Goal: Task Accomplishment & Management: Manage account settings

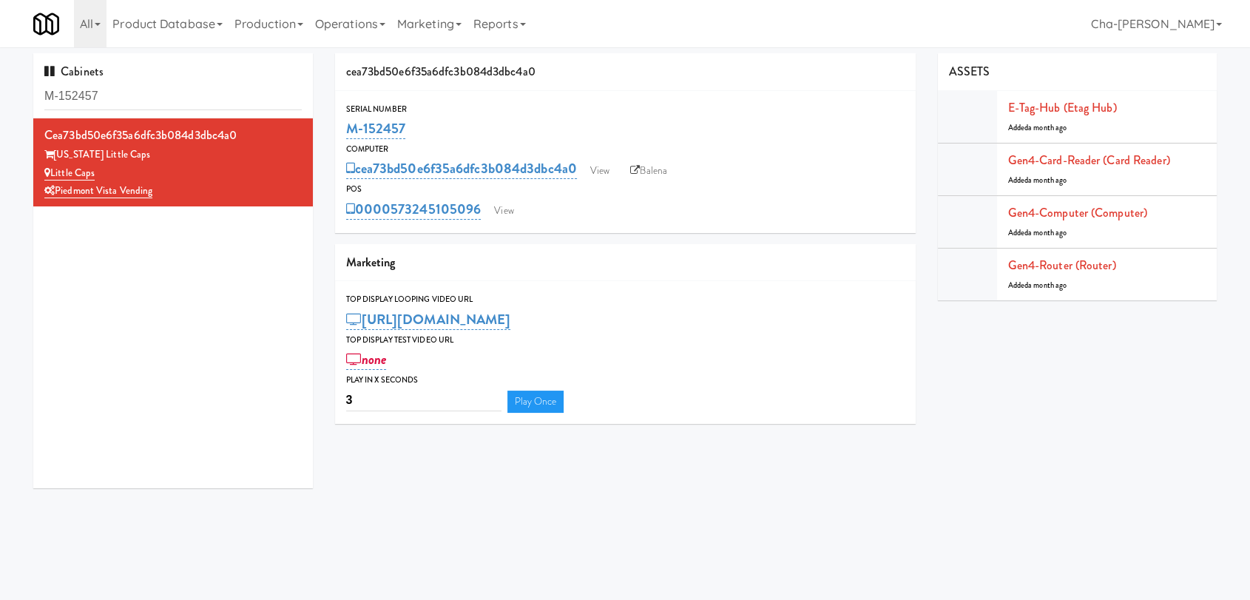
click at [342, 134] on div "Serial Number M-152457" at bounding box center [625, 122] width 581 height 40
drag, startPoint x: 130, startPoint y: 169, endPoint x: 53, endPoint y: 176, distance: 78.0
click at [53, 176] on div "Little Caps" at bounding box center [172, 173] width 257 height 18
copy link "Little Caps"
click at [612, 160] on link "View" at bounding box center [600, 171] width 34 height 22
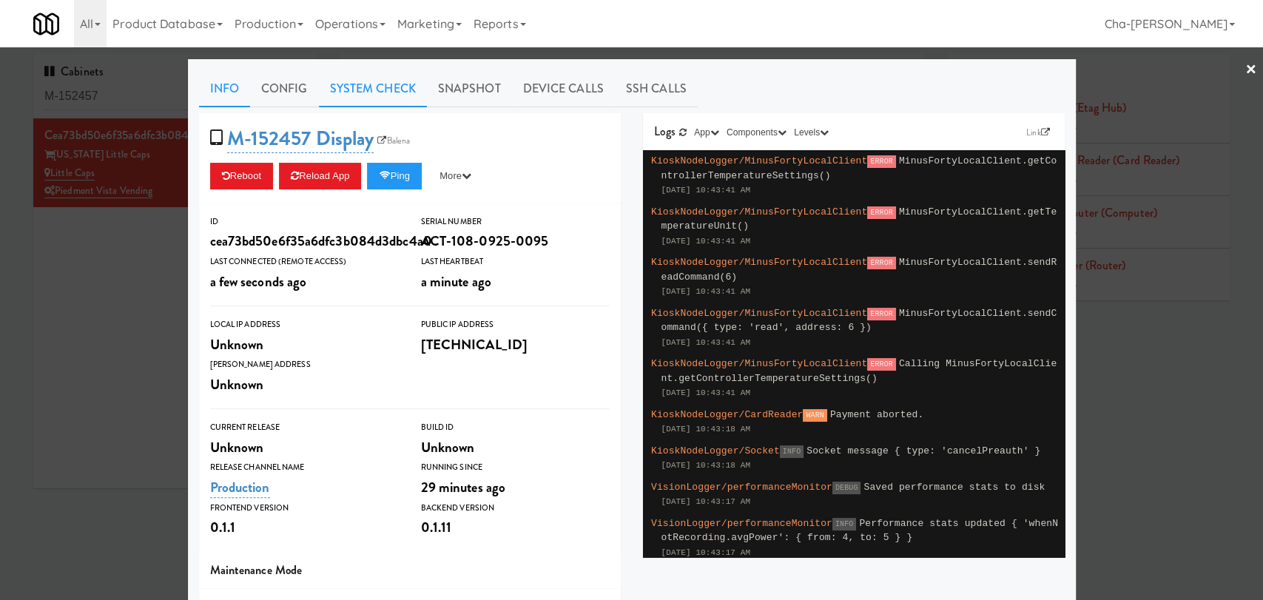
click at [356, 95] on link "System Check" at bounding box center [373, 88] width 108 height 37
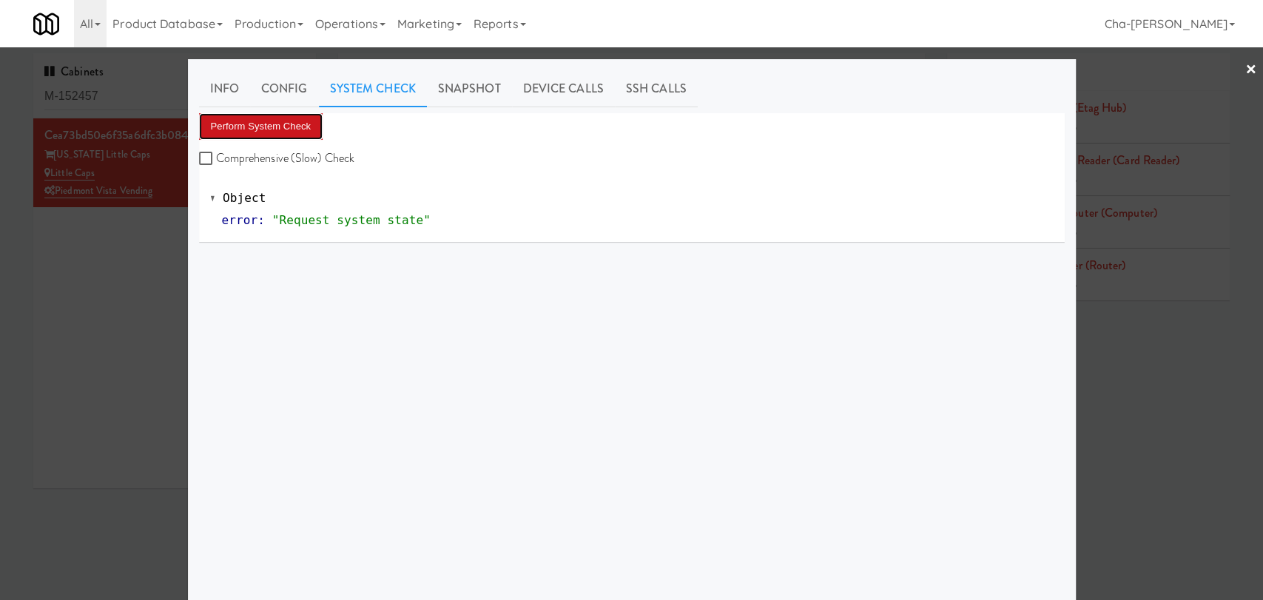
click at [254, 136] on button "Perform System Check" at bounding box center [261, 126] width 124 height 27
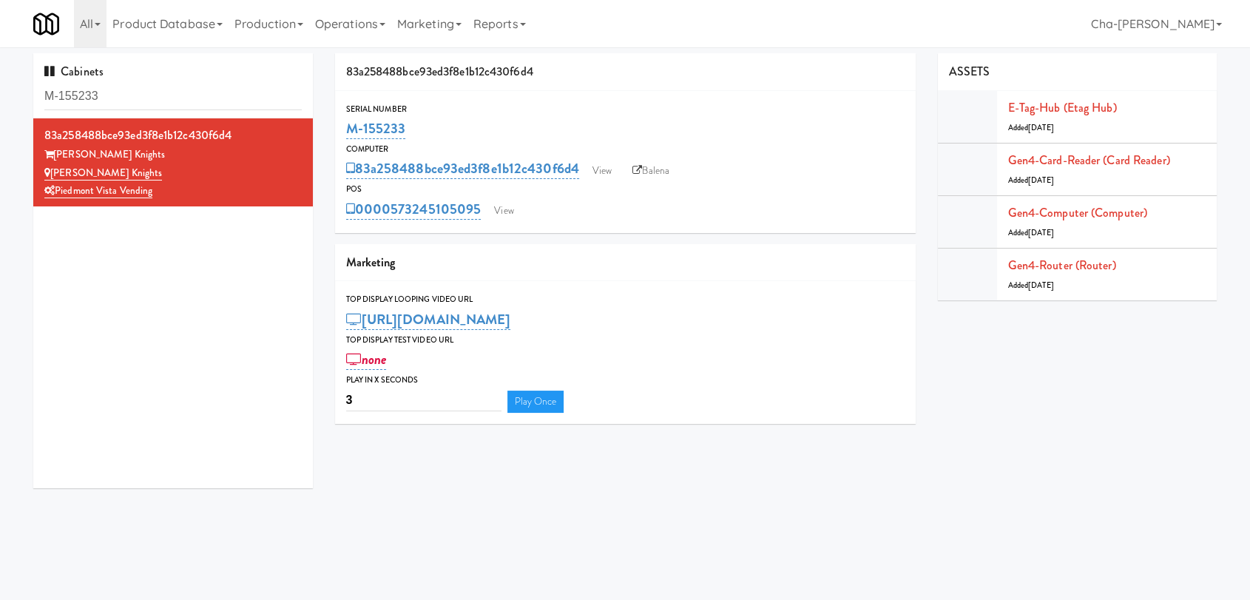
click at [342, 138] on div "Serial Number M-155233" at bounding box center [625, 122] width 581 height 40
click at [598, 169] on link "View" at bounding box center [602, 171] width 34 height 22
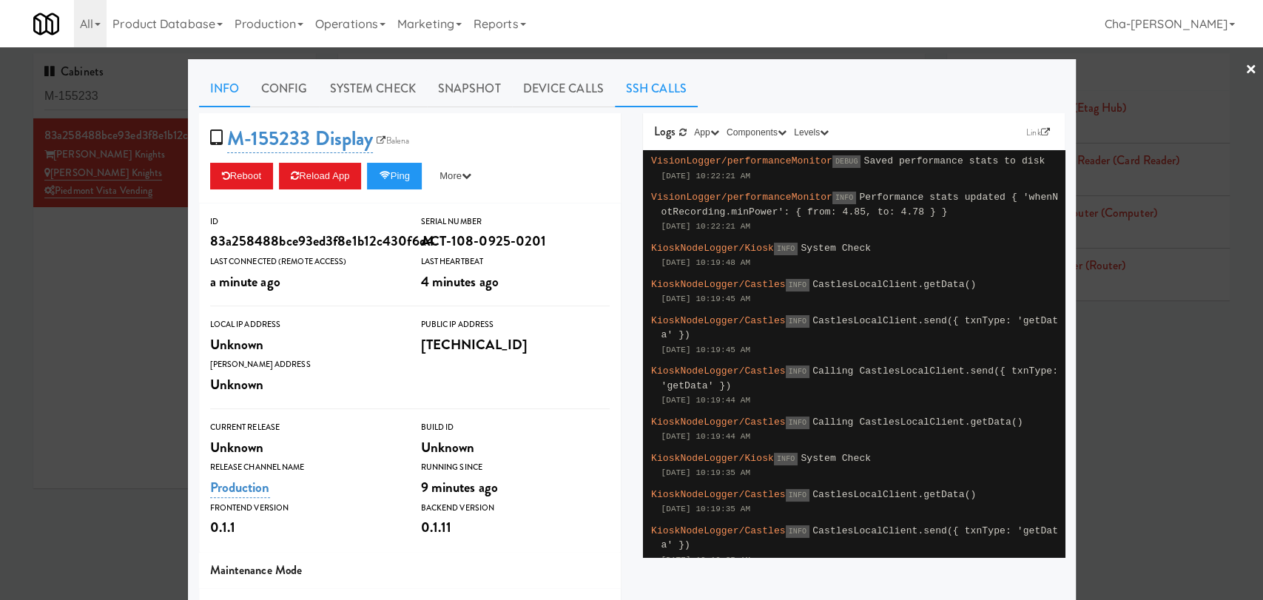
click at [638, 87] on link "SSH Calls" at bounding box center [656, 88] width 83 height 37
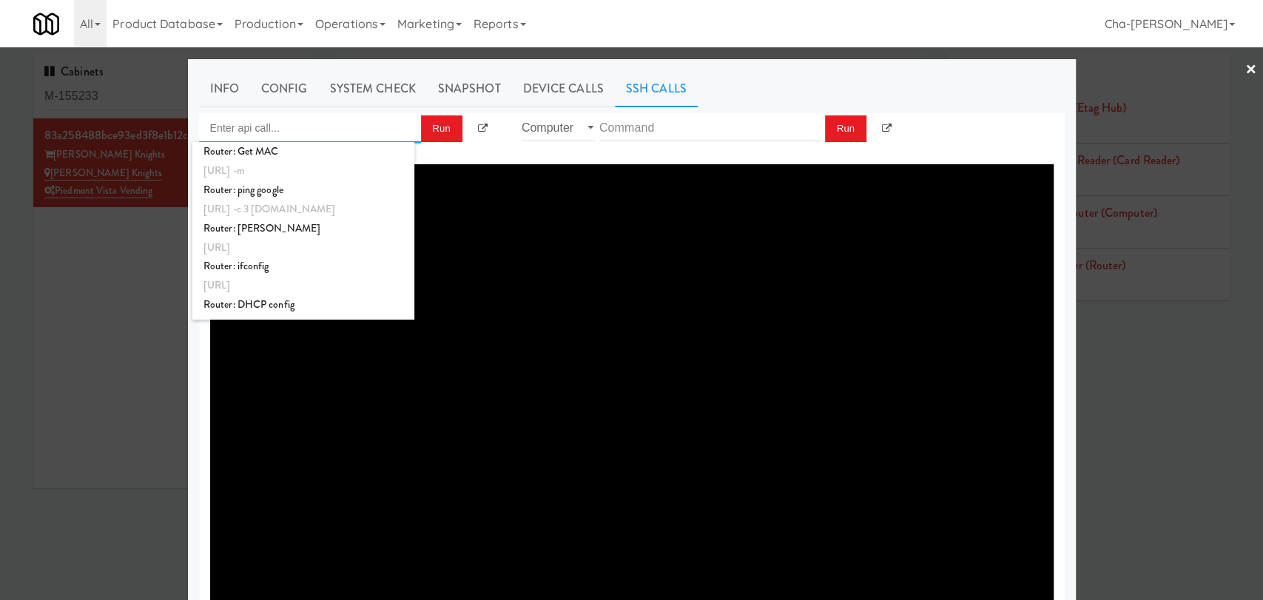
click at [284, 132] on input "Enter api call..." at bounding box center [310, 128] width 222 height 30
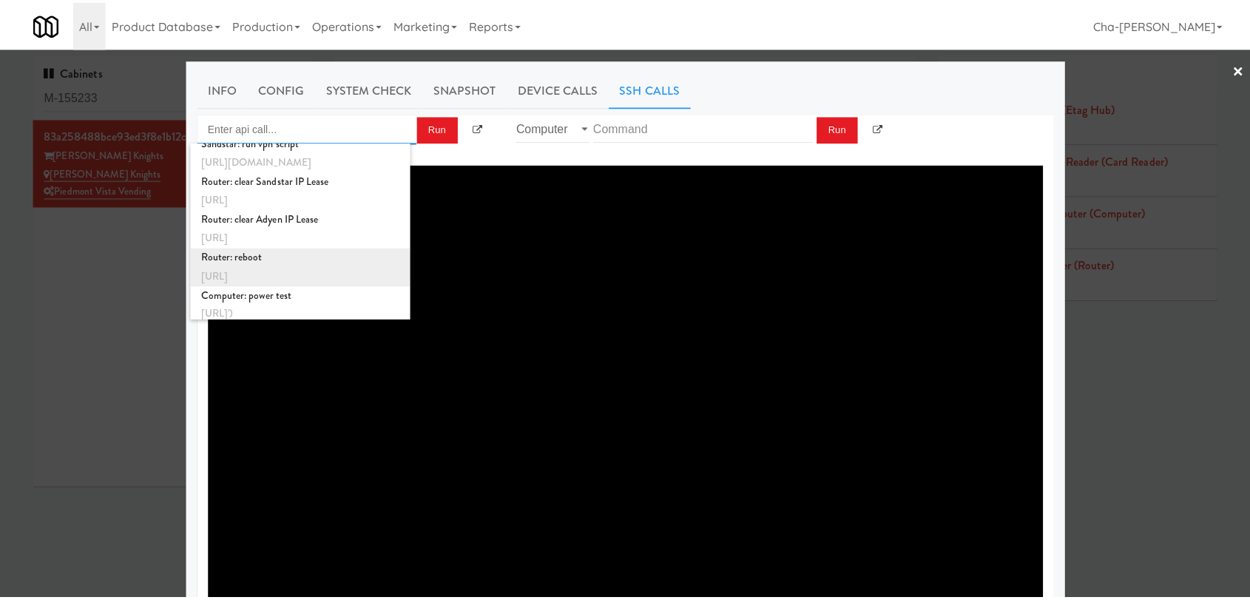
scroll to position [553, 0]
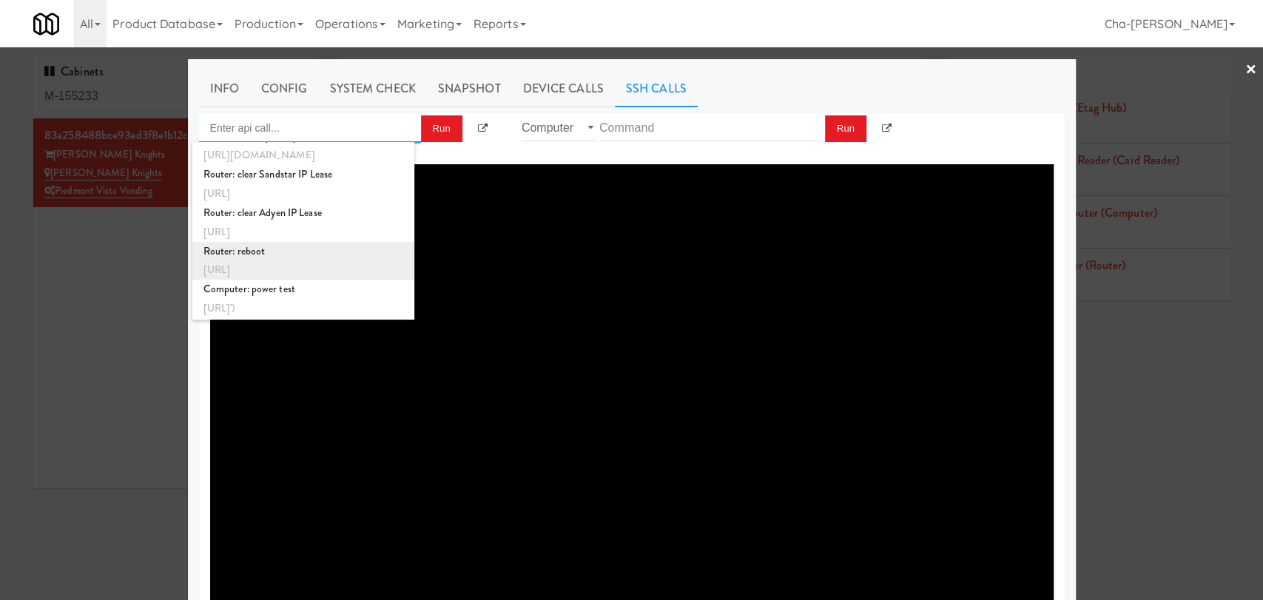
click at [325, 257] on div "Router: reboot" at bounding box center [303, 251] width 200 height 19
type input "Router: reboot"
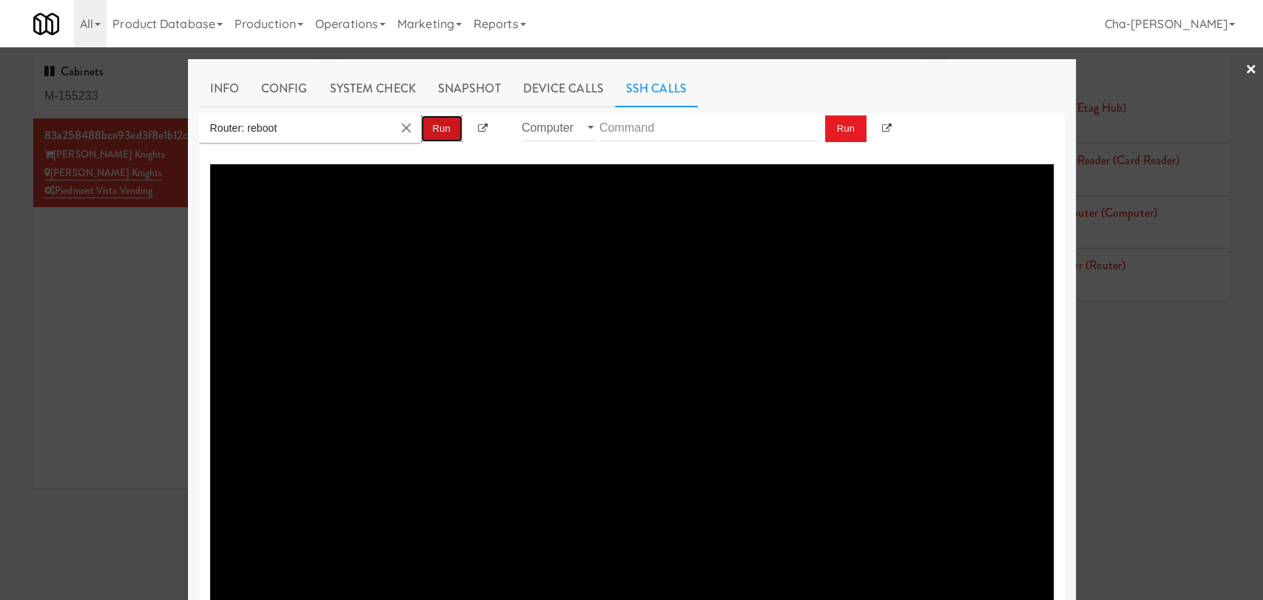
click at [436, 127] on button "Run" at bounding box center [441, 128] width 41 height 27
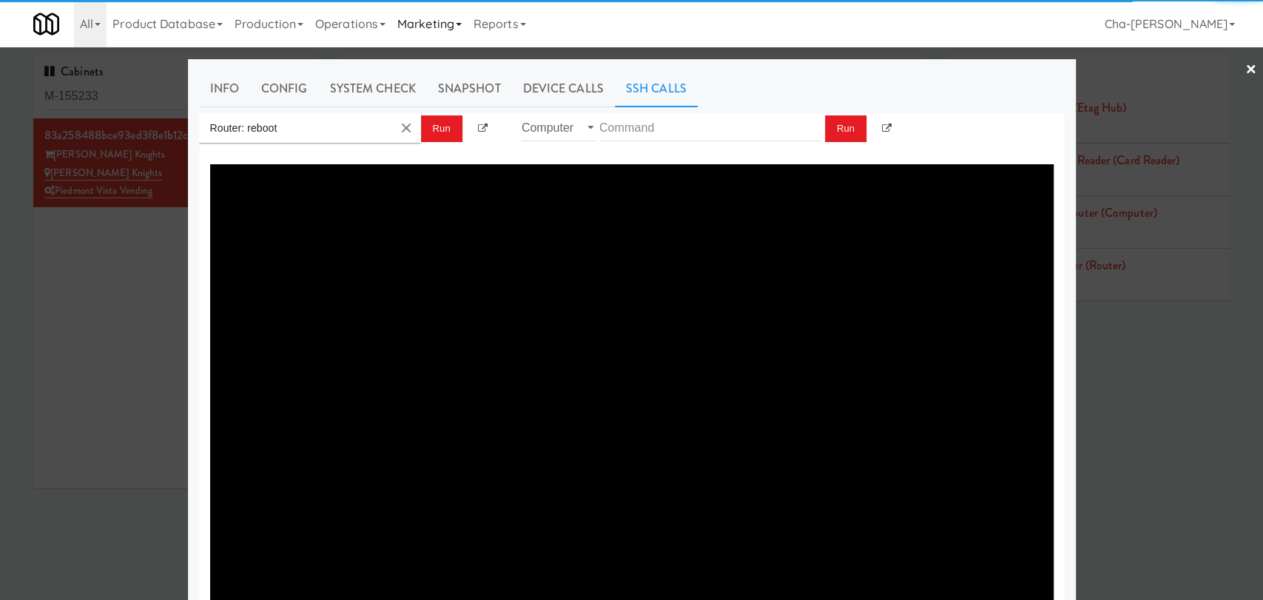
type textarea "{"message":"Cannot set headers after they are sent to the client","status":500}"
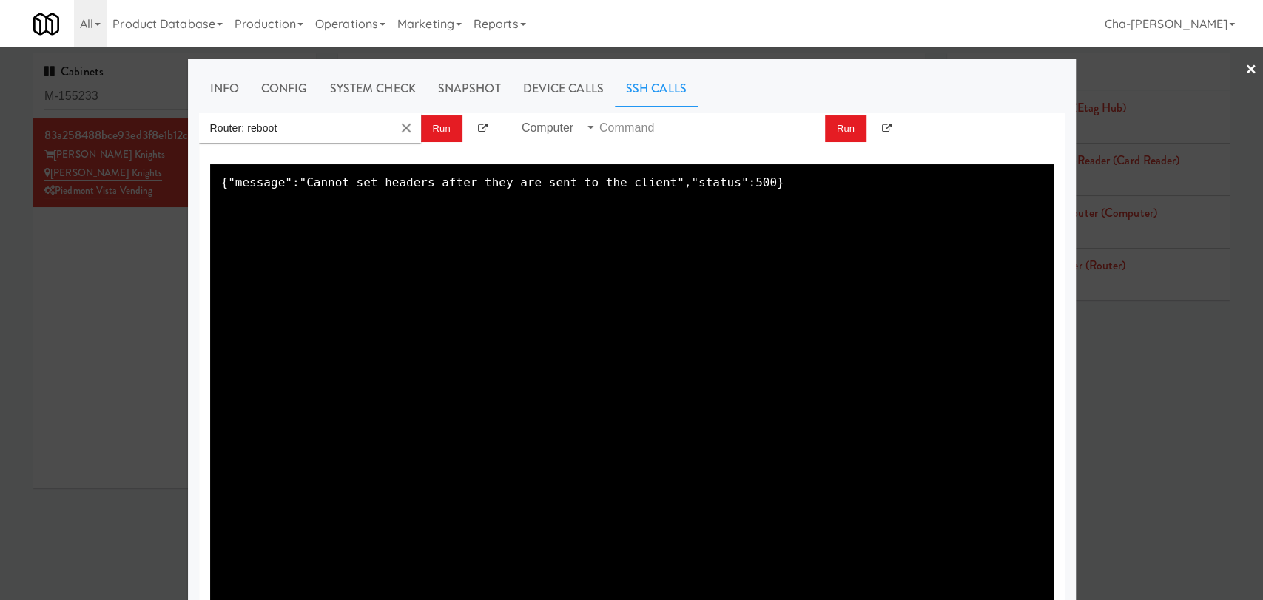
click at [142, 374] on div at bounding box center [631, 300] width 1263 height 600
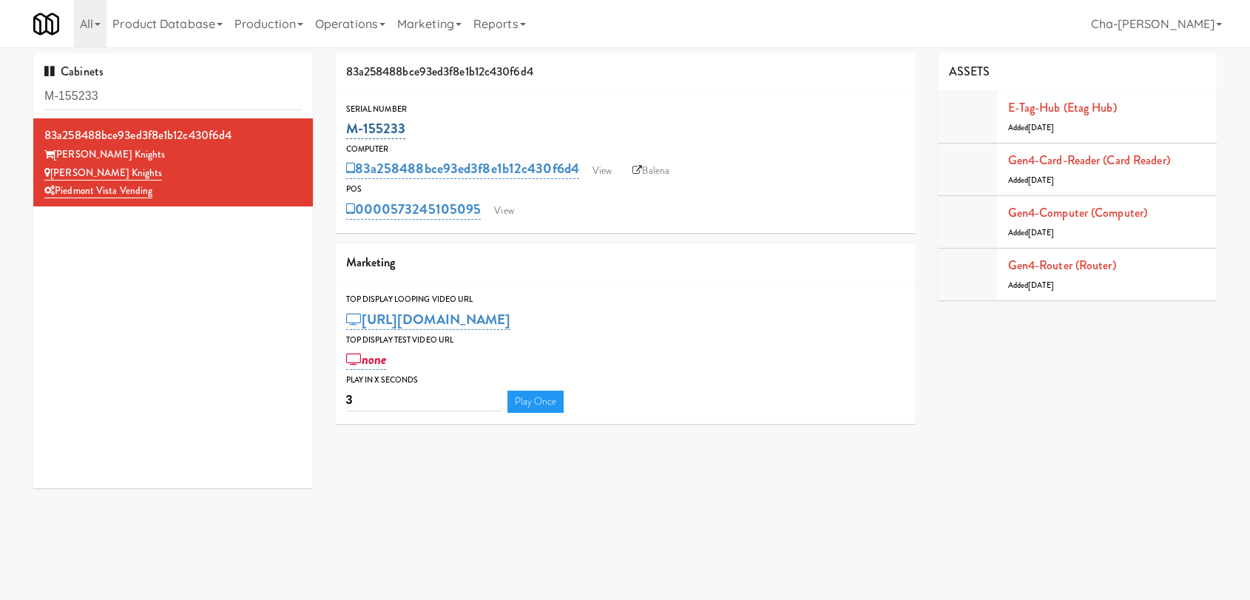
drag, startPoint x: 416, startPoint y: 132, endPoint x: 345, endPoint y: 132, distance: 70.3
click at [346, 132] on div "M-155233" at bounding box center [625, 128] width 558 height 25
copy link "M-155233"
click at [612, 171] on link "View" at bounding box center [602, 171] width 34 height 22
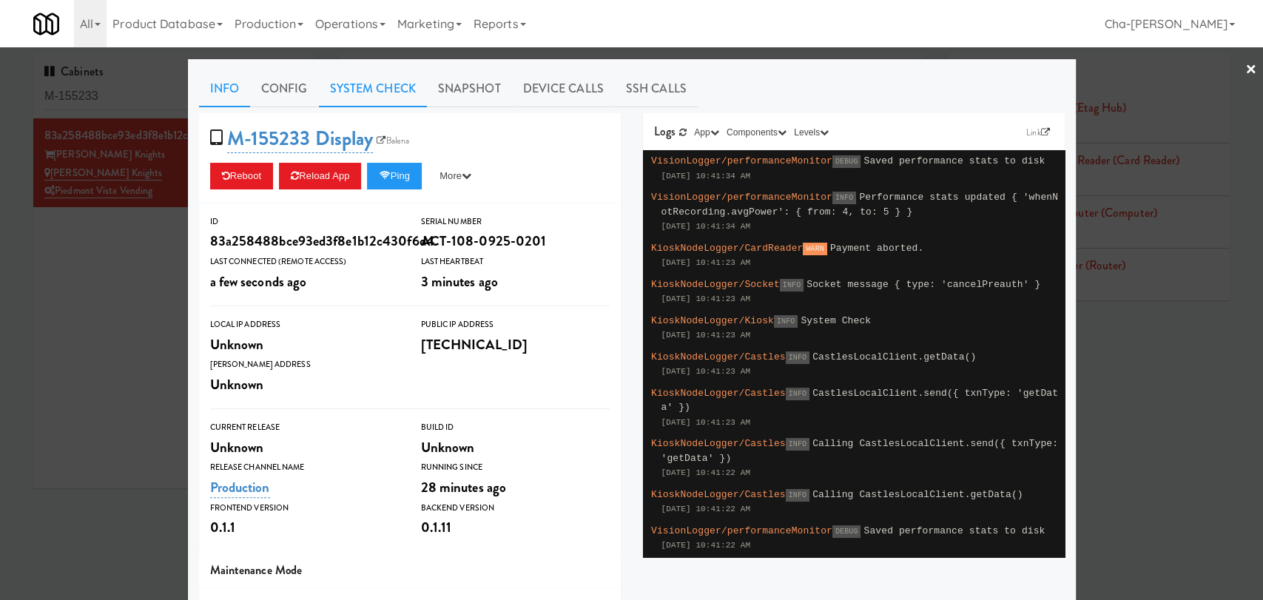
click at [374, 88] on link "System Check" at bounding box center [373, 88] width 108 height 37
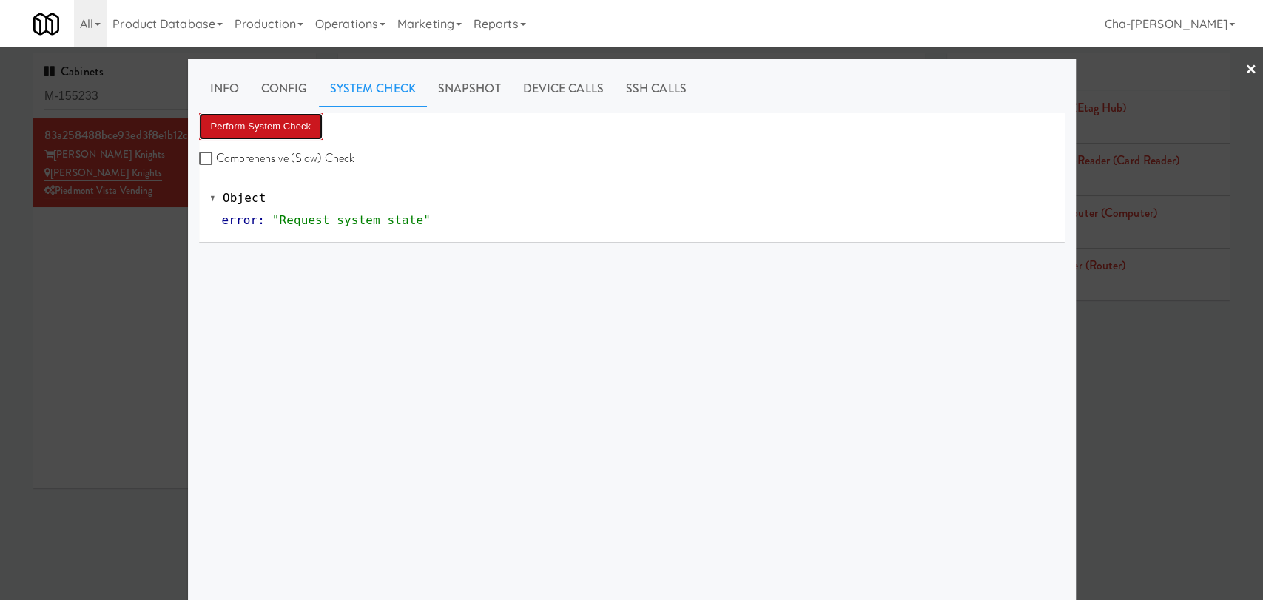
click at [266, 129] on button "Perform System Check" at bounding box center [261, 126] width 124 height 27
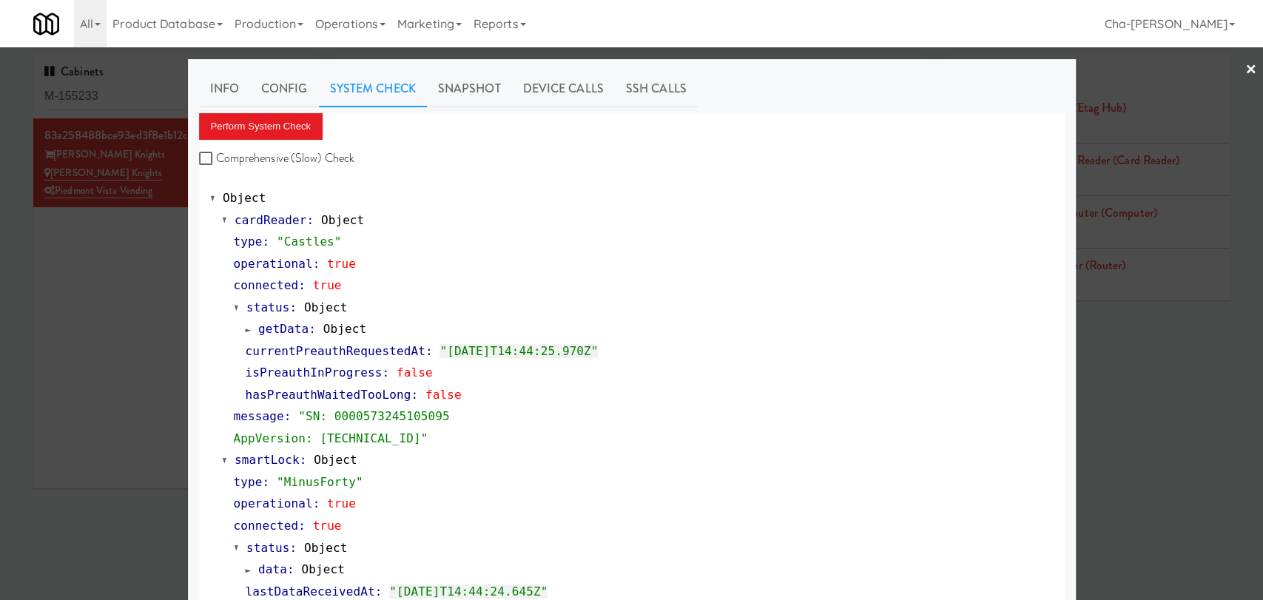
click at [1118, 382] on div at bounding box center [631, 300] width 1263 height 600
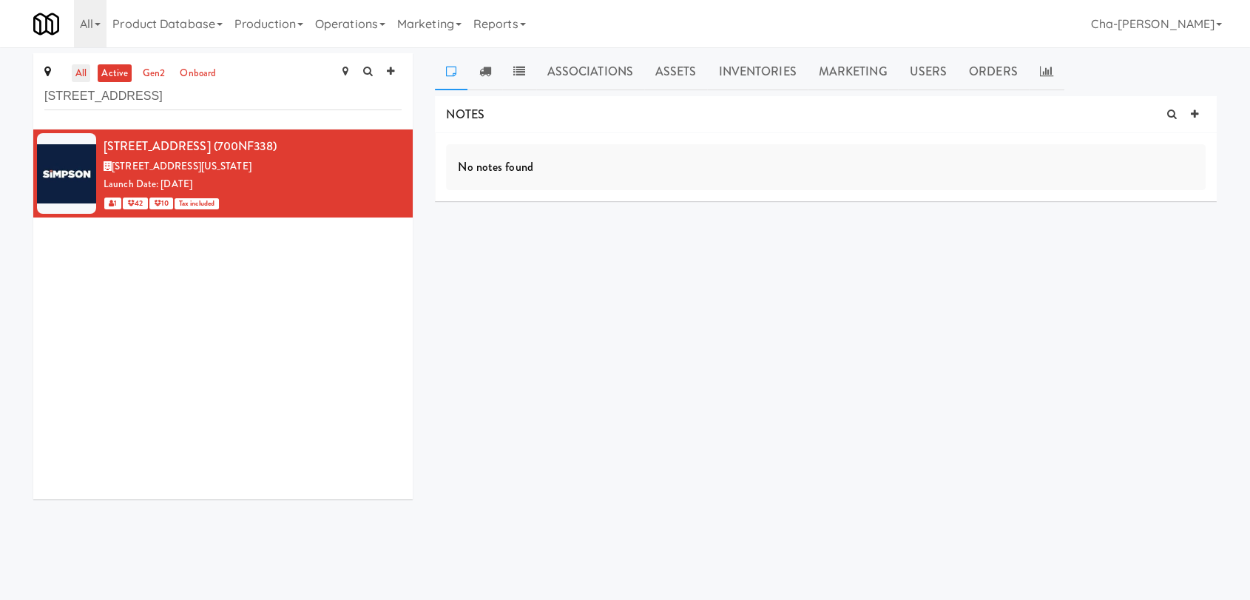
click at [88, 72] on link "all" at bounding box center [81, 73] width 18 height 18
click at [212, 102] on input "700 N. Fairfax - Combo" at bounding box center [222, 96] width 357 height 27
click at [211, 101] on input "700 N. Fairfax - Combo" at bounding box center [222, 96] width 357 height 27
click at [210, 99] on input "700 N. Fairfax - Combo" at bounding box center [222, 96] width 357 height 27
click at [209, 101] on input "700 N. Fairfax - Combo" at bounding box center [222, 96] width 357 height 27
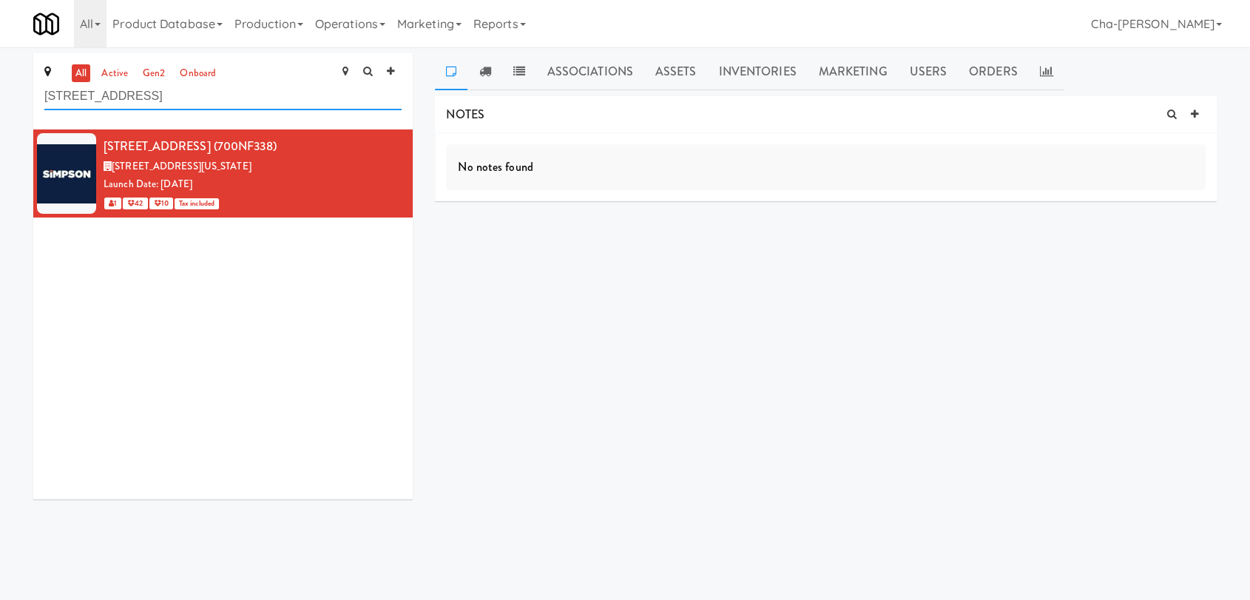
paste input "Little Caps"
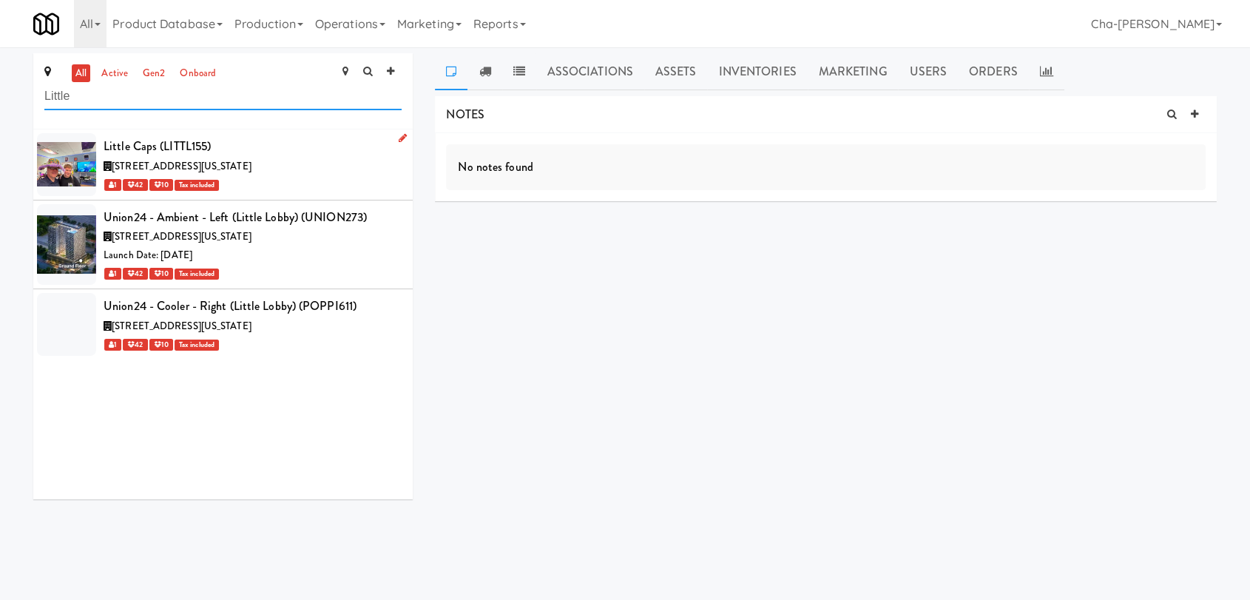
type input "Little"
click at [399, 141] on icon at bounding box center [403, 138] width 8 height 10
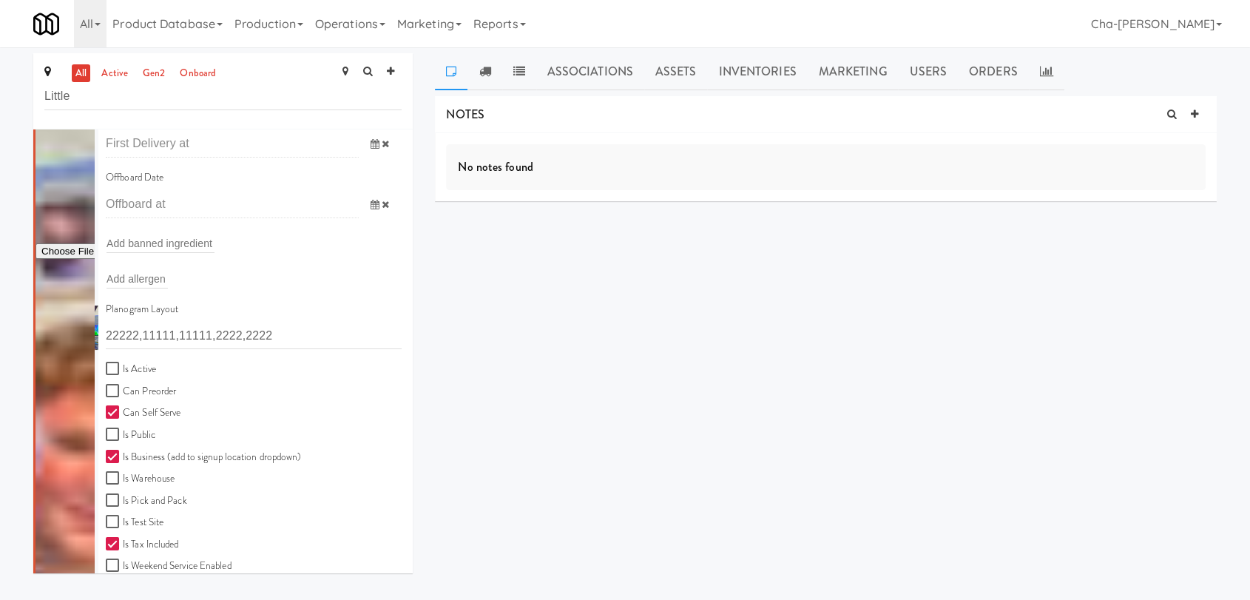
scroll to position [246, 0]
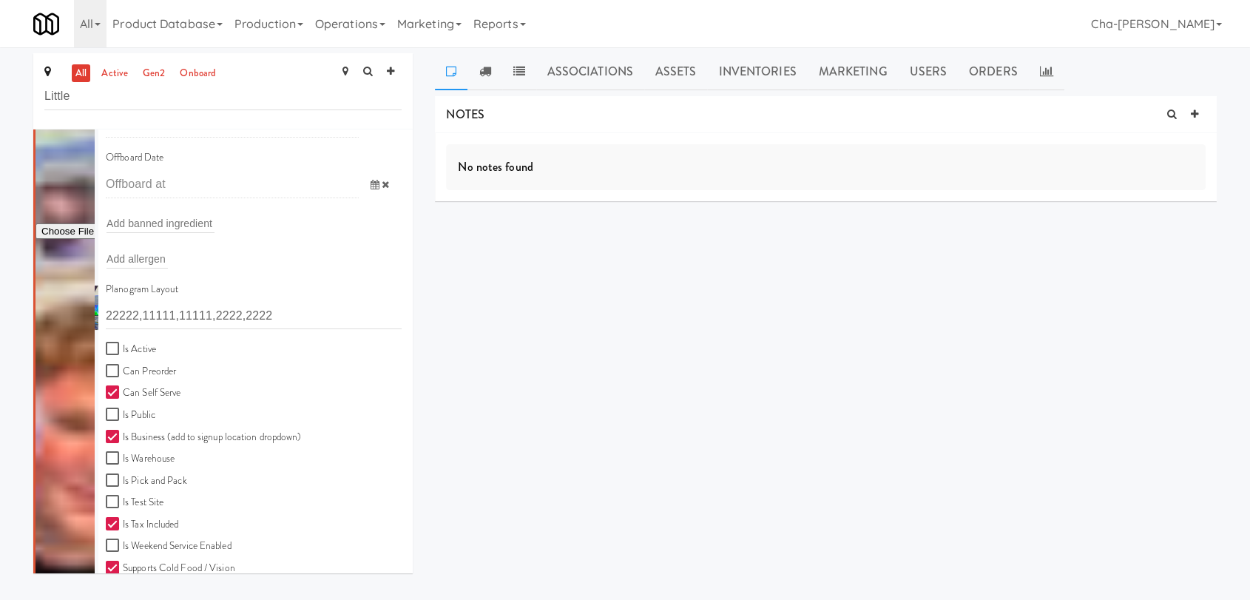
click at [137, 346] on label "Is Active" at bounding box center [131, 349] width 50 height 18
click at [123, 346] on input "Is Active" at bounding box center [114, 349] width 17 height 12
checkbox input "true"
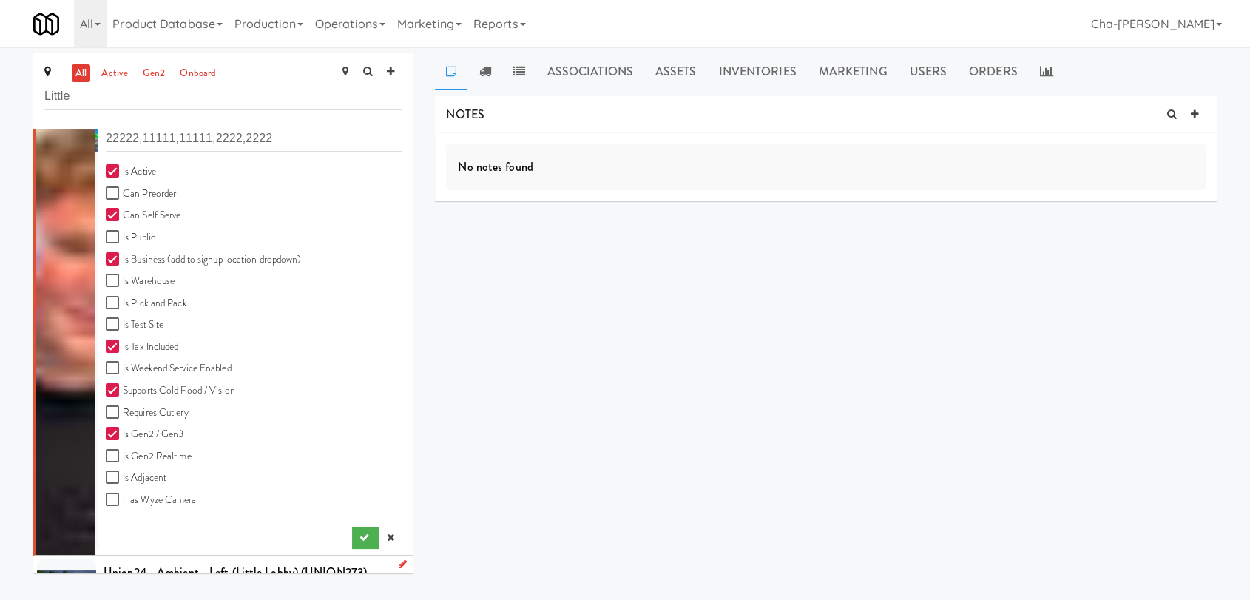
scroll to position [564, 0]
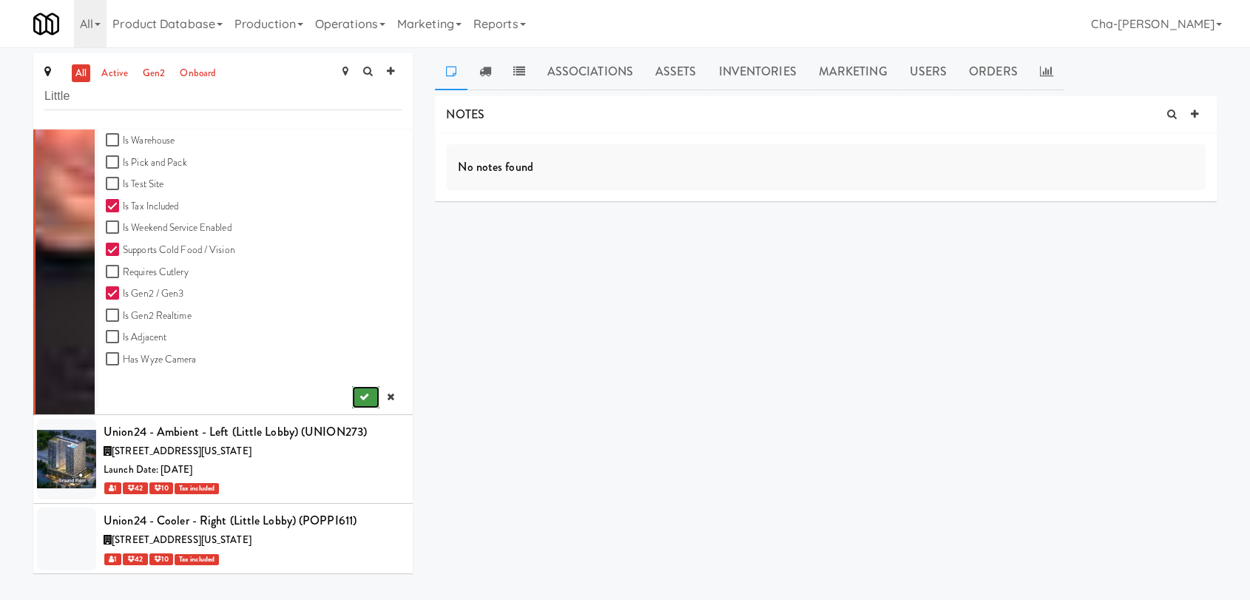
click at [359, 392] on icon "submit" at bounding box center [364, 397] width 10 height 10
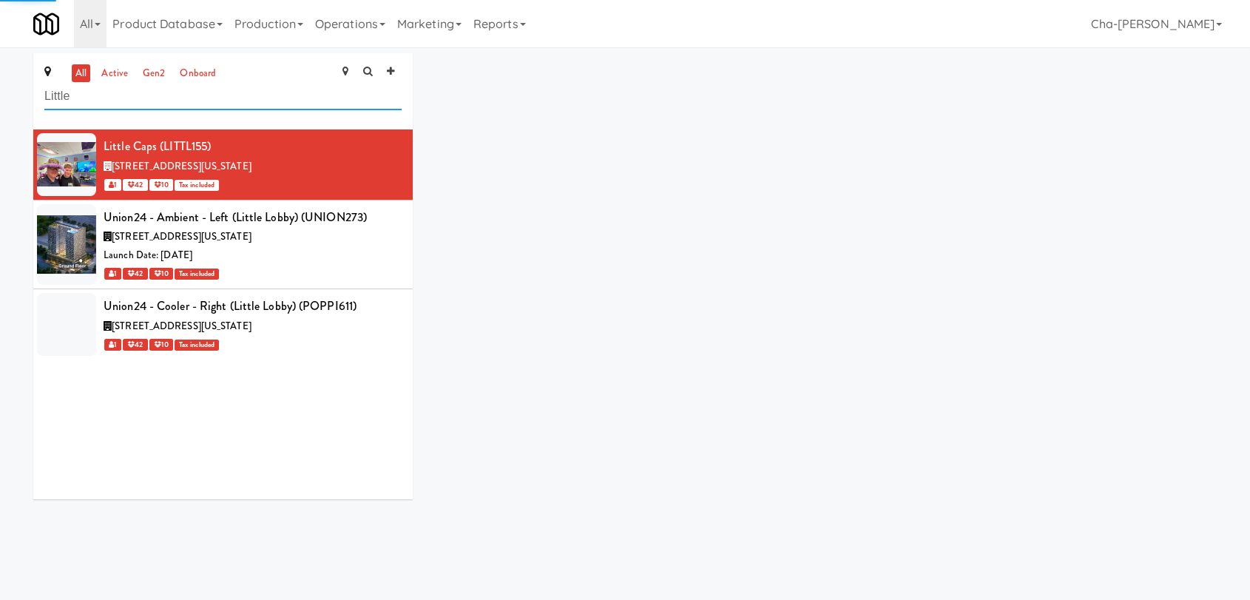
click at [95, 96] on input "Little" at bounding box center [222, 96] width 357 height 27
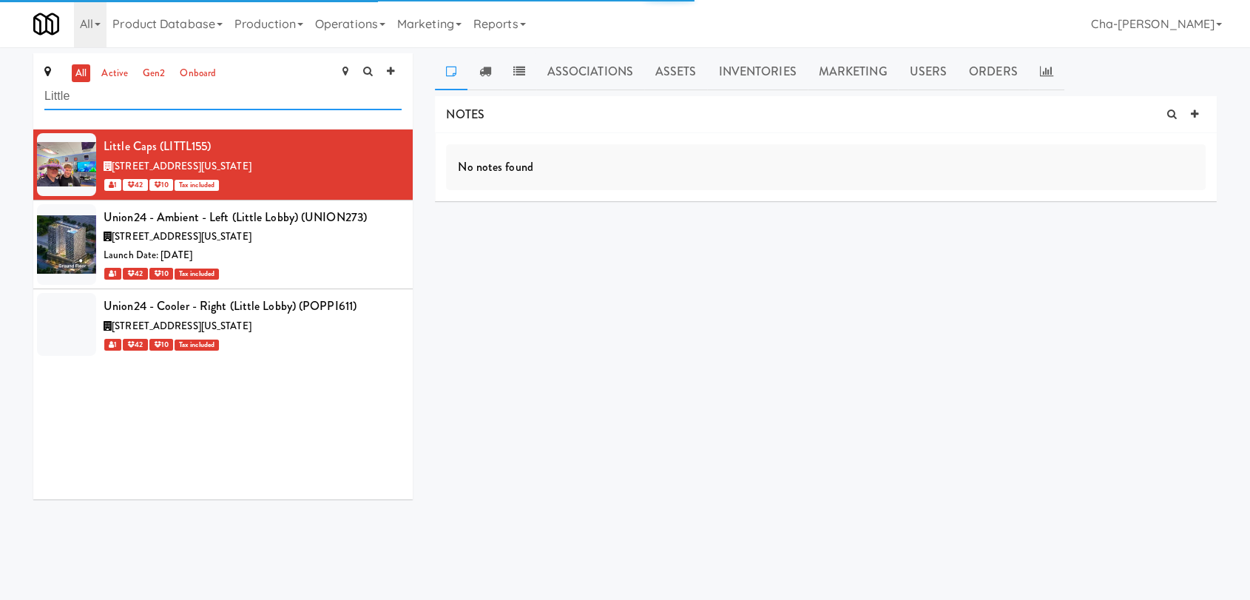
paste input "Caps"
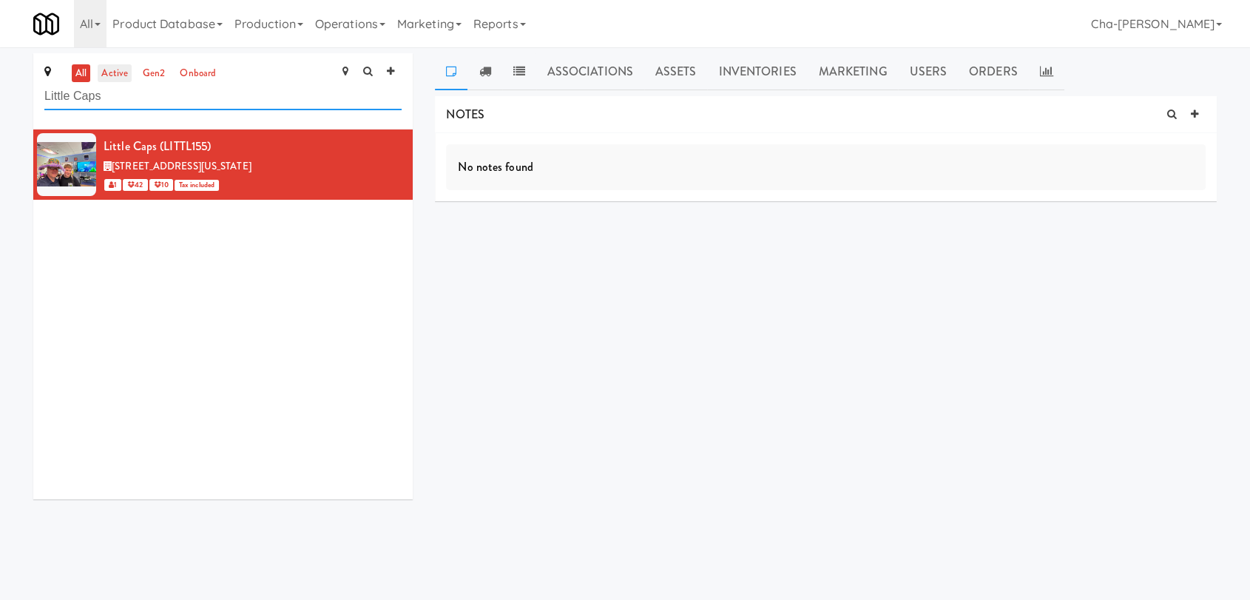
type input "Little Caps"
click at [112, 72] on link "active" at bounding box center [115, 73] width 34 height 18
click at [344, 161] on div "19201 Compass Creek Parkway, Leesburg Virginia" at bounding box center [253, 167] width 298 height 18
click at [1199, 116] on link at bounding box center [1195, 115] width 22 height 22
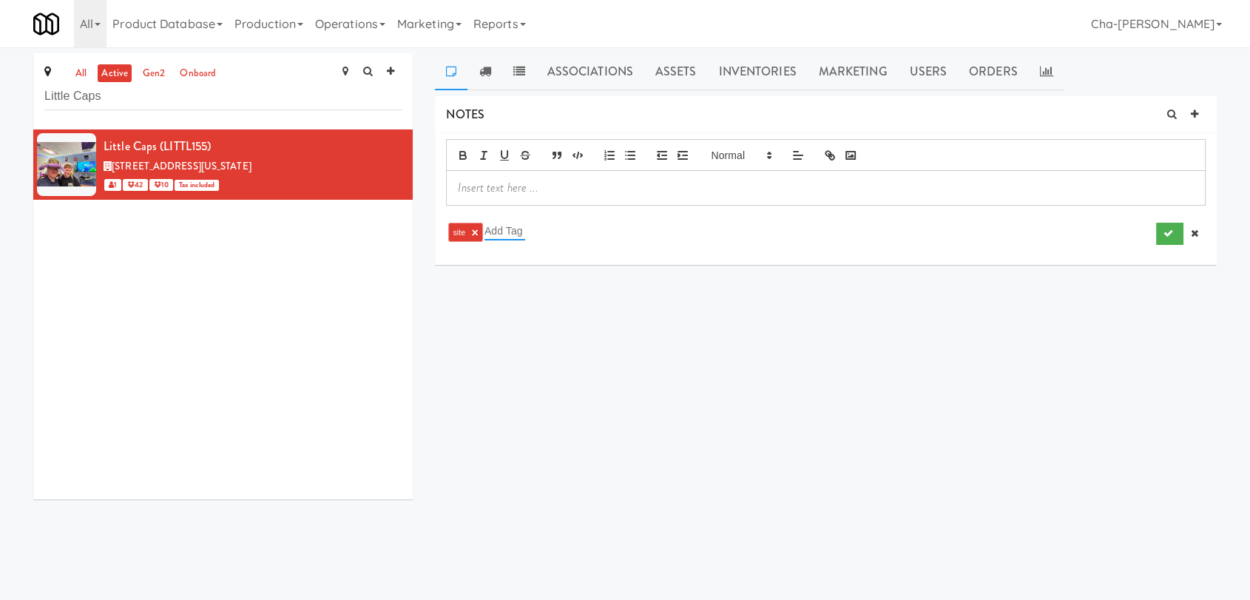
click at [507, 237] on input "text" at bounding box center [505, 230] width 41 height 19
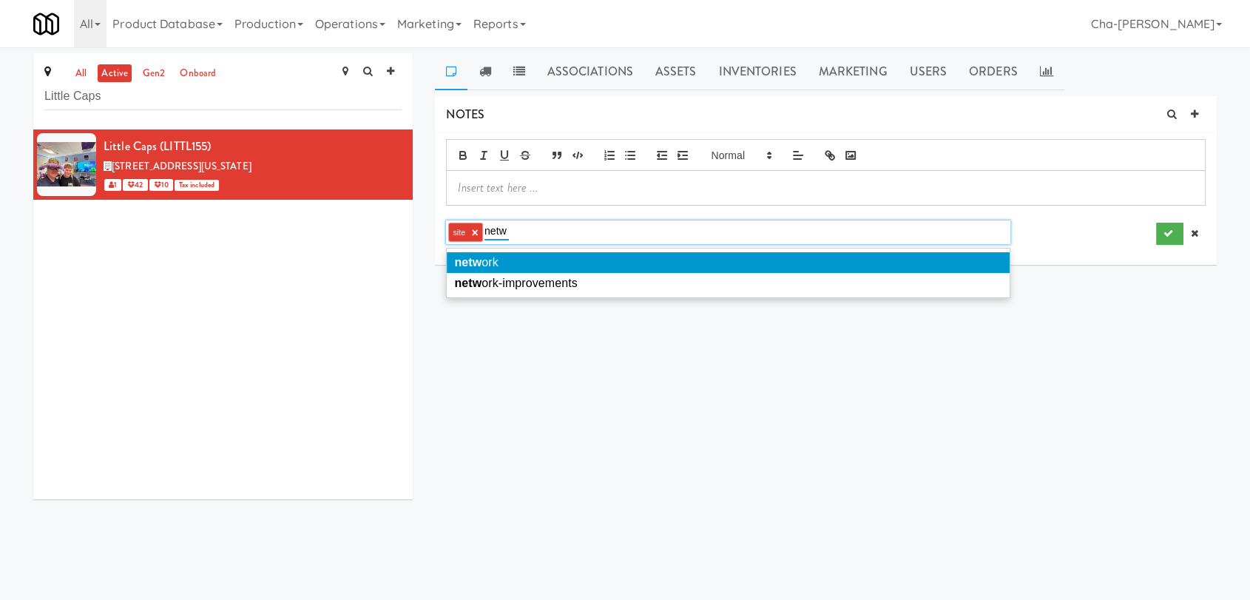
type input "netw"
click at [509, 257] on li "netw ork" at bounding box center [728, 262] width 562 height 21
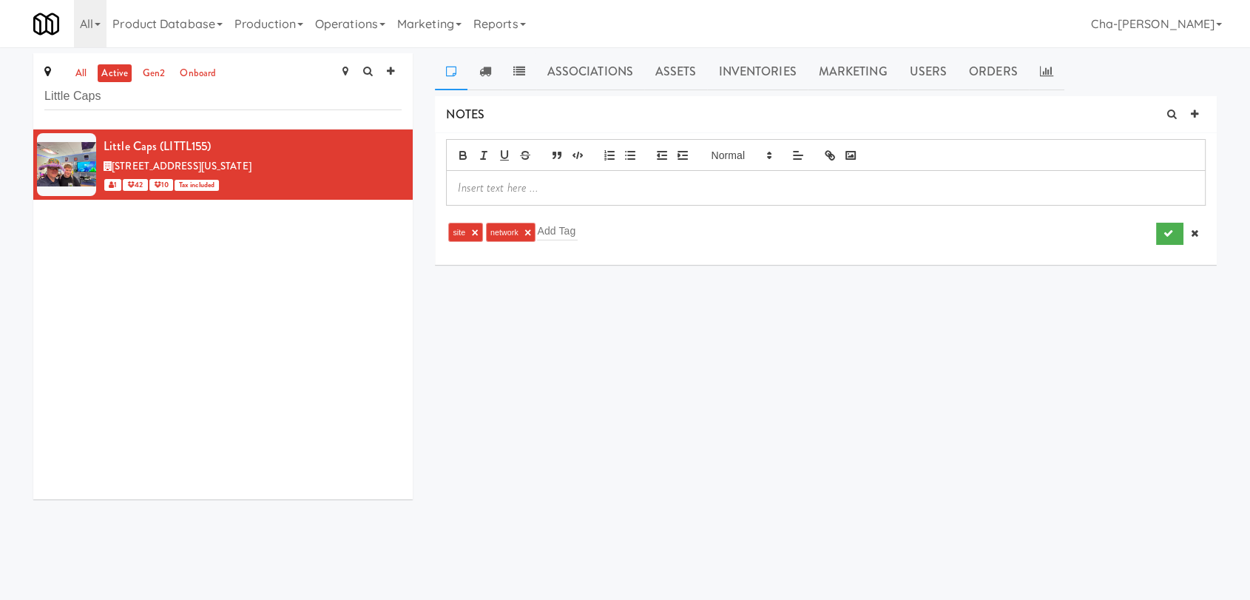
click at [497, 189] on p at bounding box center [826, 188] width 736 height 16
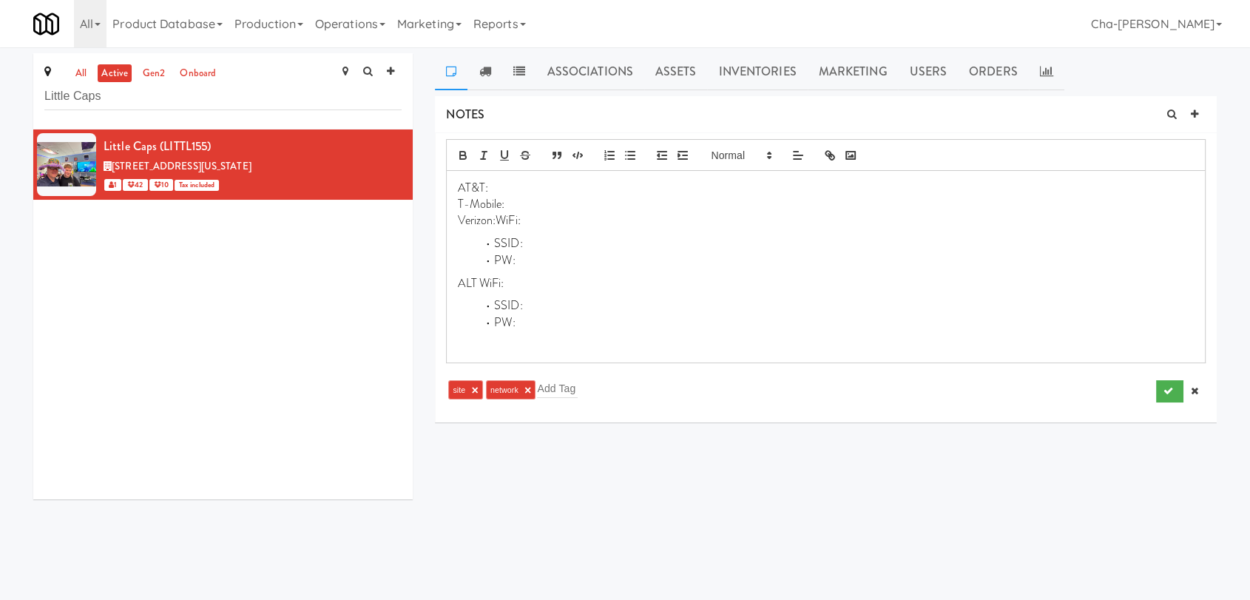
click at [497, 220] on p "Verizon:WiFi:" at bounding box center [826, 220] width 736 height 16
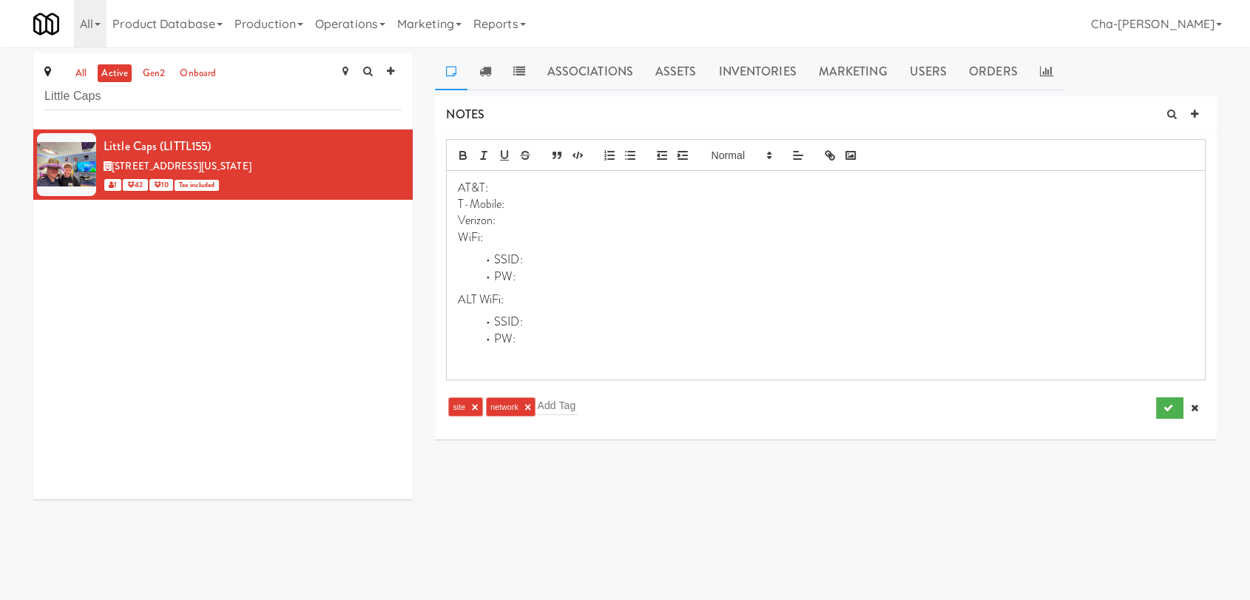
click at [539, 257] on li "SSID:" at bounding box center [835, 260] width 718 height 17
click at [539, 276] on li "PW:" at bounding box center [835, 277] width 718 height 17
click at [513, 206] on p "T-Mobile:" at bounding box center [826, 204] width 736 height 16
